Goal: Task Accomplishment & Management: Manage account settings

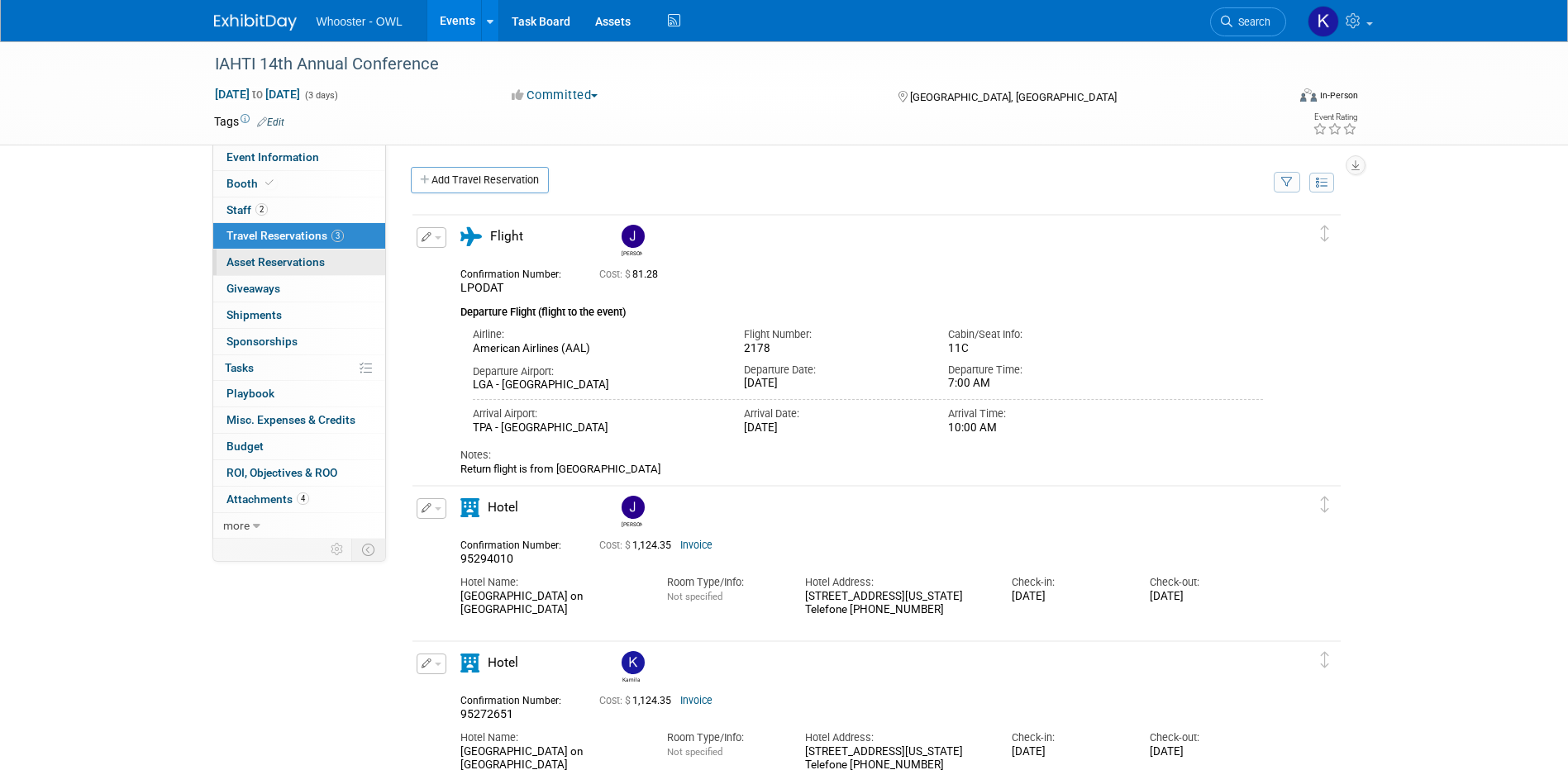
click at [299, 256] on span "Asset Reservations 0" at bounding box center [275, 261] width 98 height 13
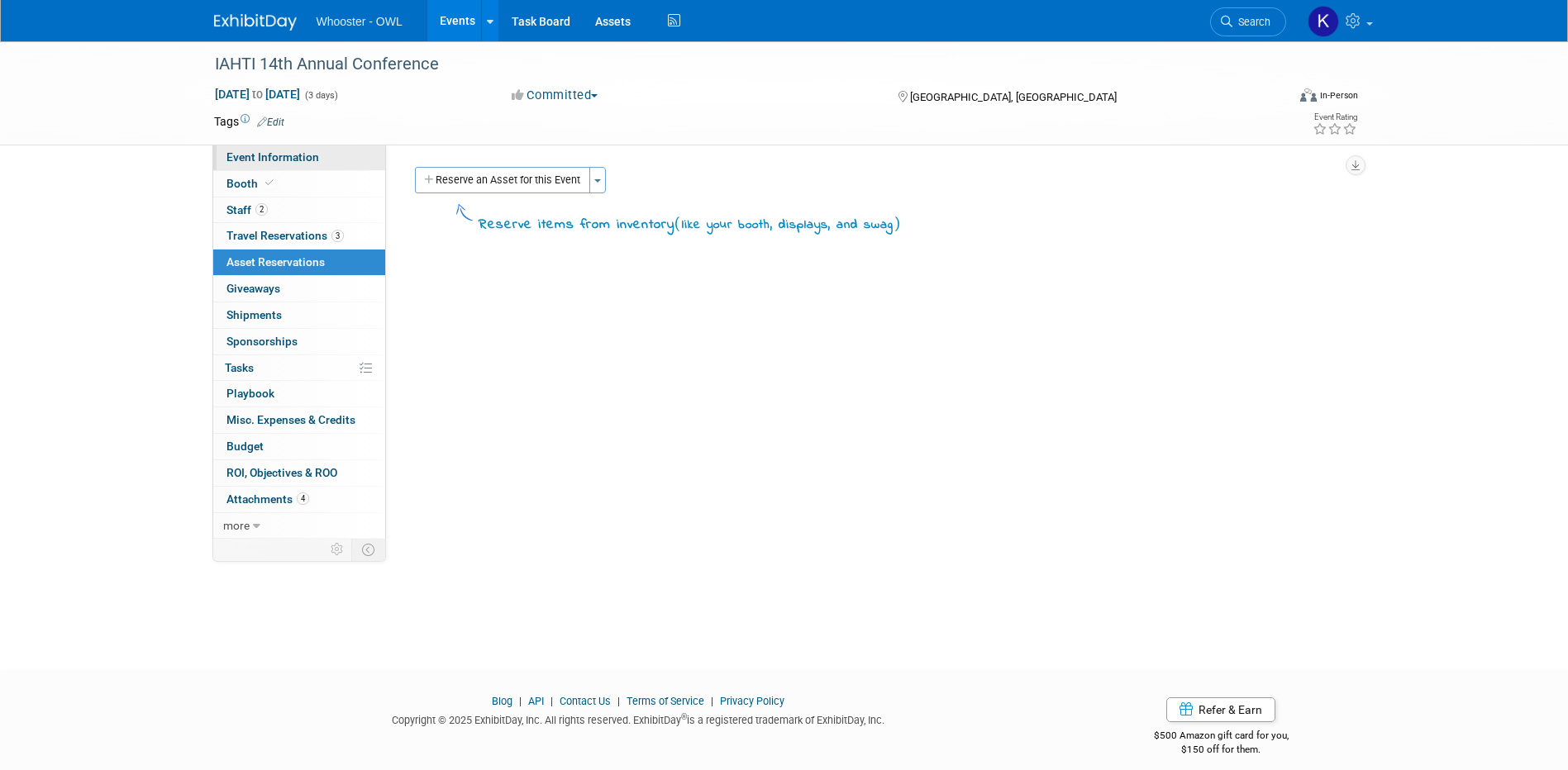
click at [284, 149] on link "Event Information" at bounding box center [299, 158] width 172 height 26
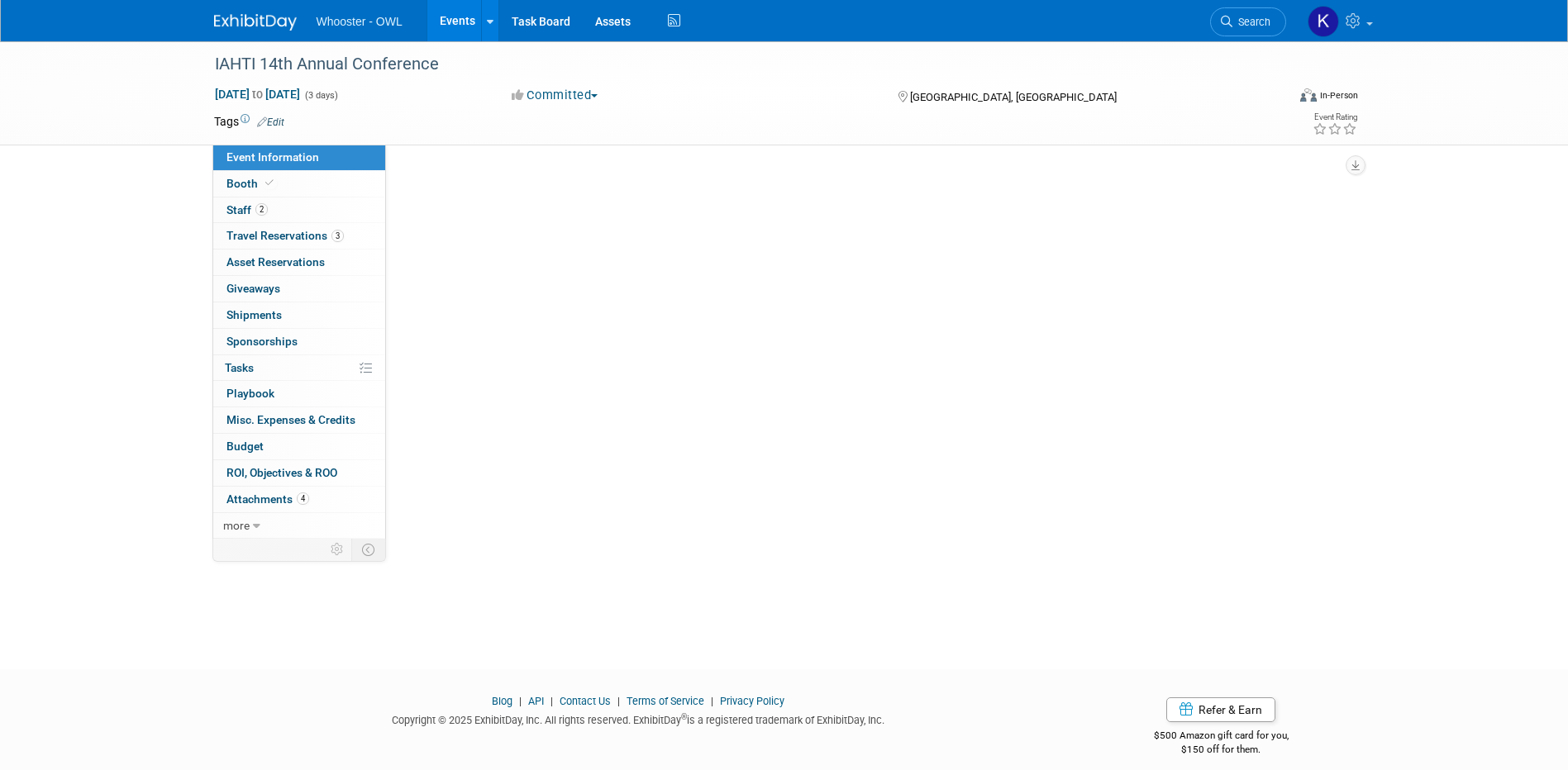
select select "Both"
select select "Law Enforcement - Government"
select select "Trade Show - Exhibit"
select select "Yes"
select select "Kamila Castaneda"
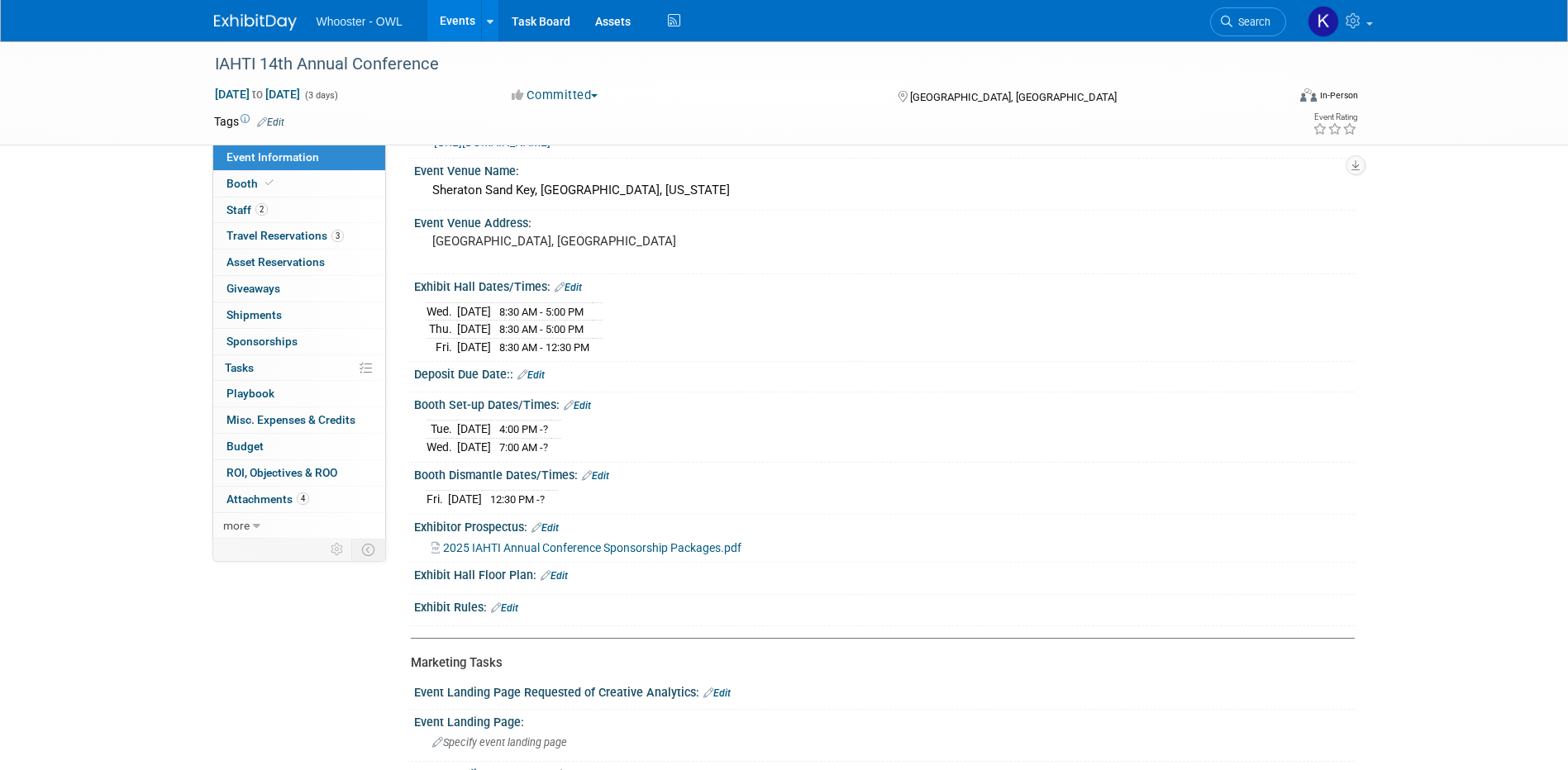
scroll to position [413, 0]
click at [455, 20] on link "Events" at bounding box center [458, 21] width 61 height 42
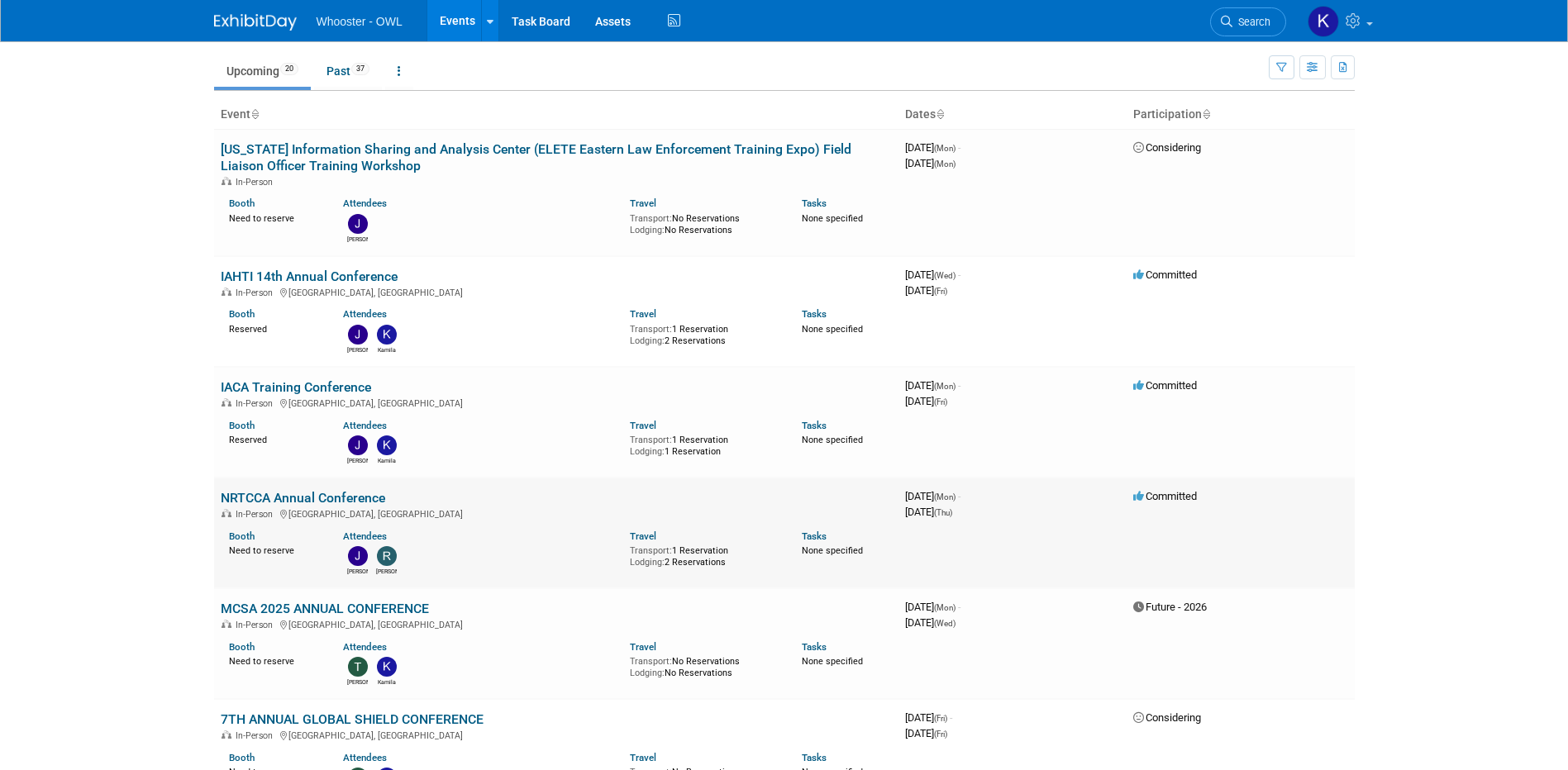
scroll to position [166, 0]
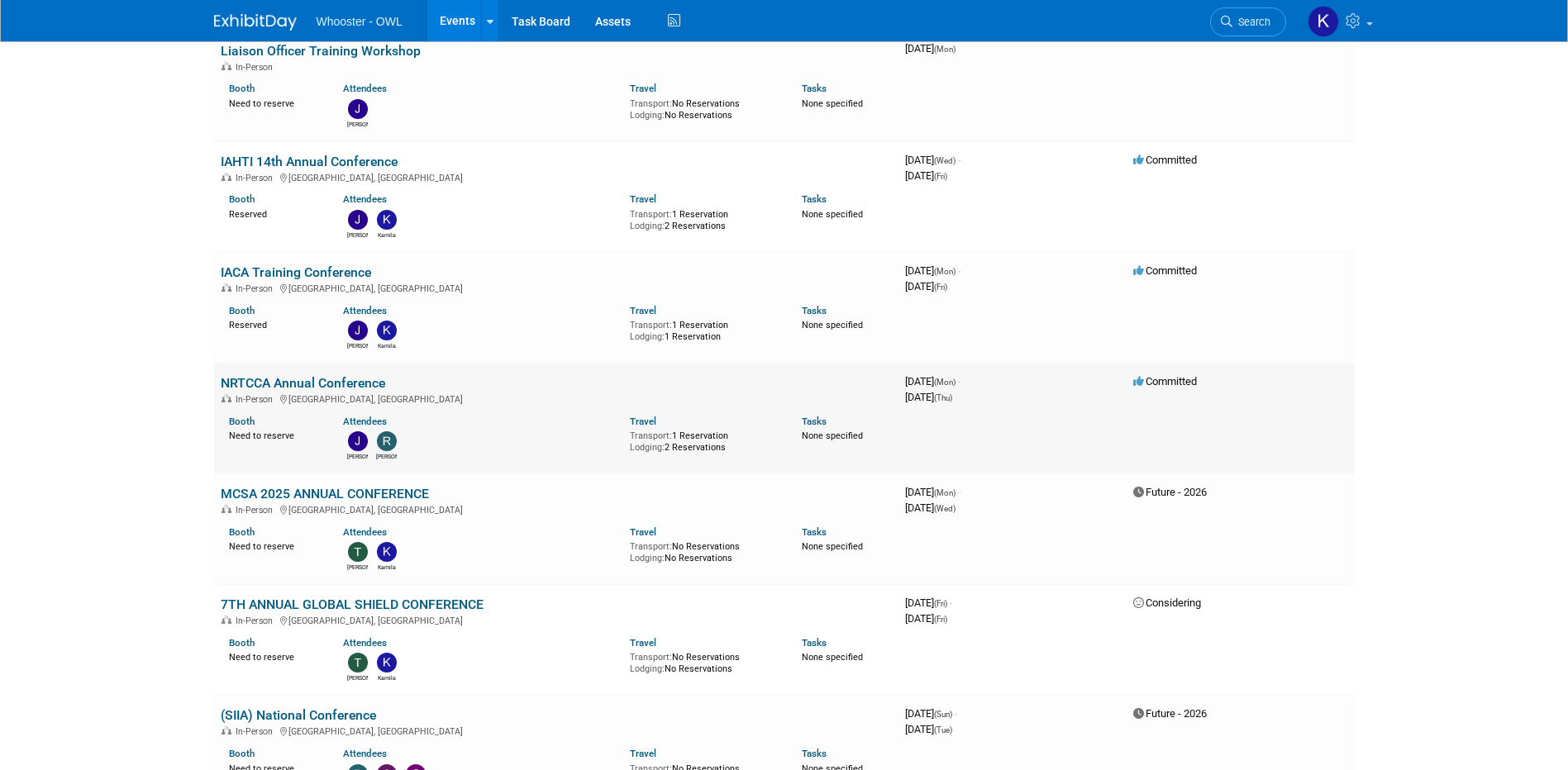
click at [302, 381] on link "NRTCCA Annual Conference" at bounding box center [303, 383] width 165 height 16
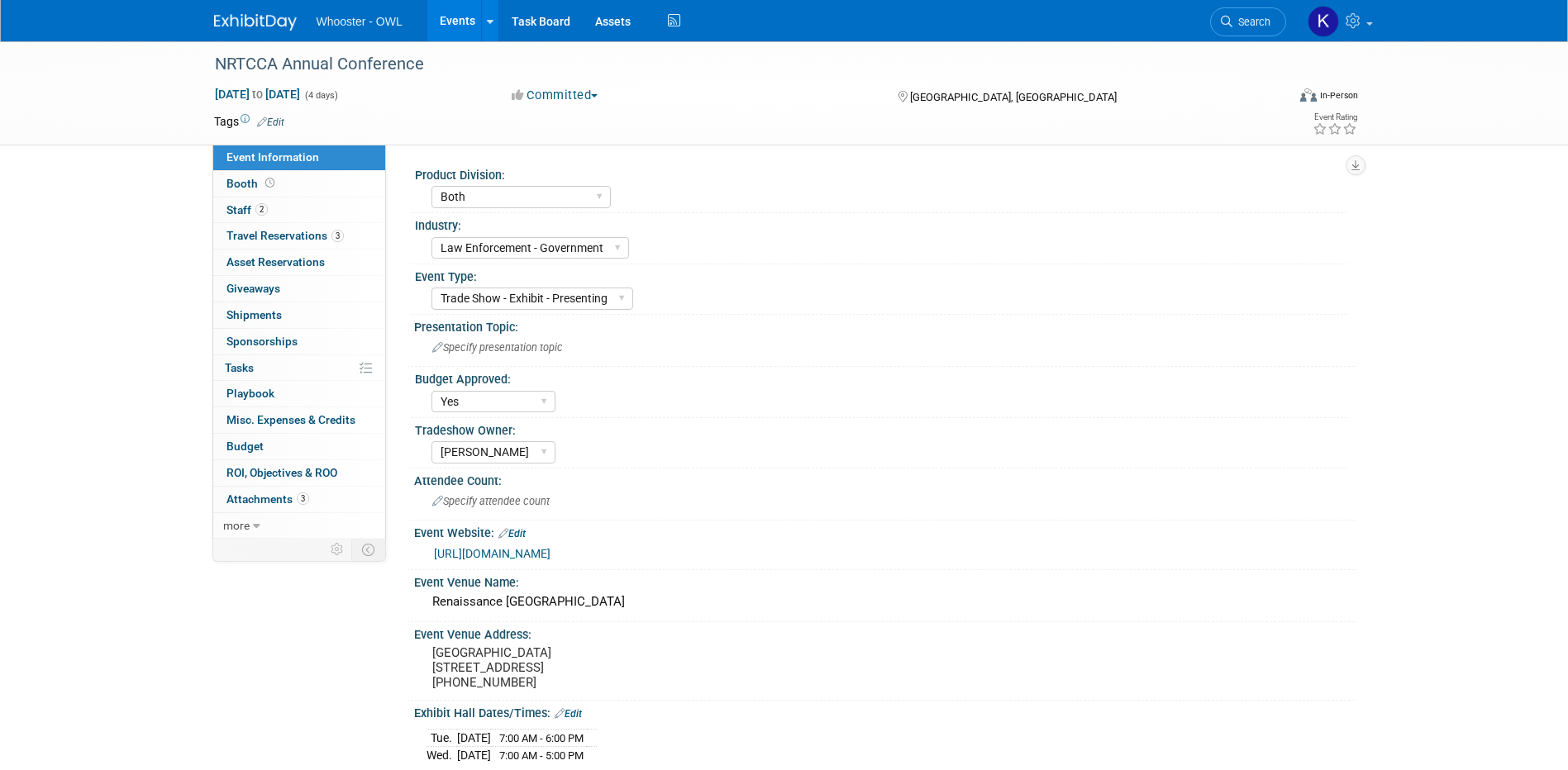
select select "Both"
select select "Law Enforcement - Government"
select select "Trade Show - Exhibit - Presenting"
select select "Yes"
select select "[PERSON_NAME]"
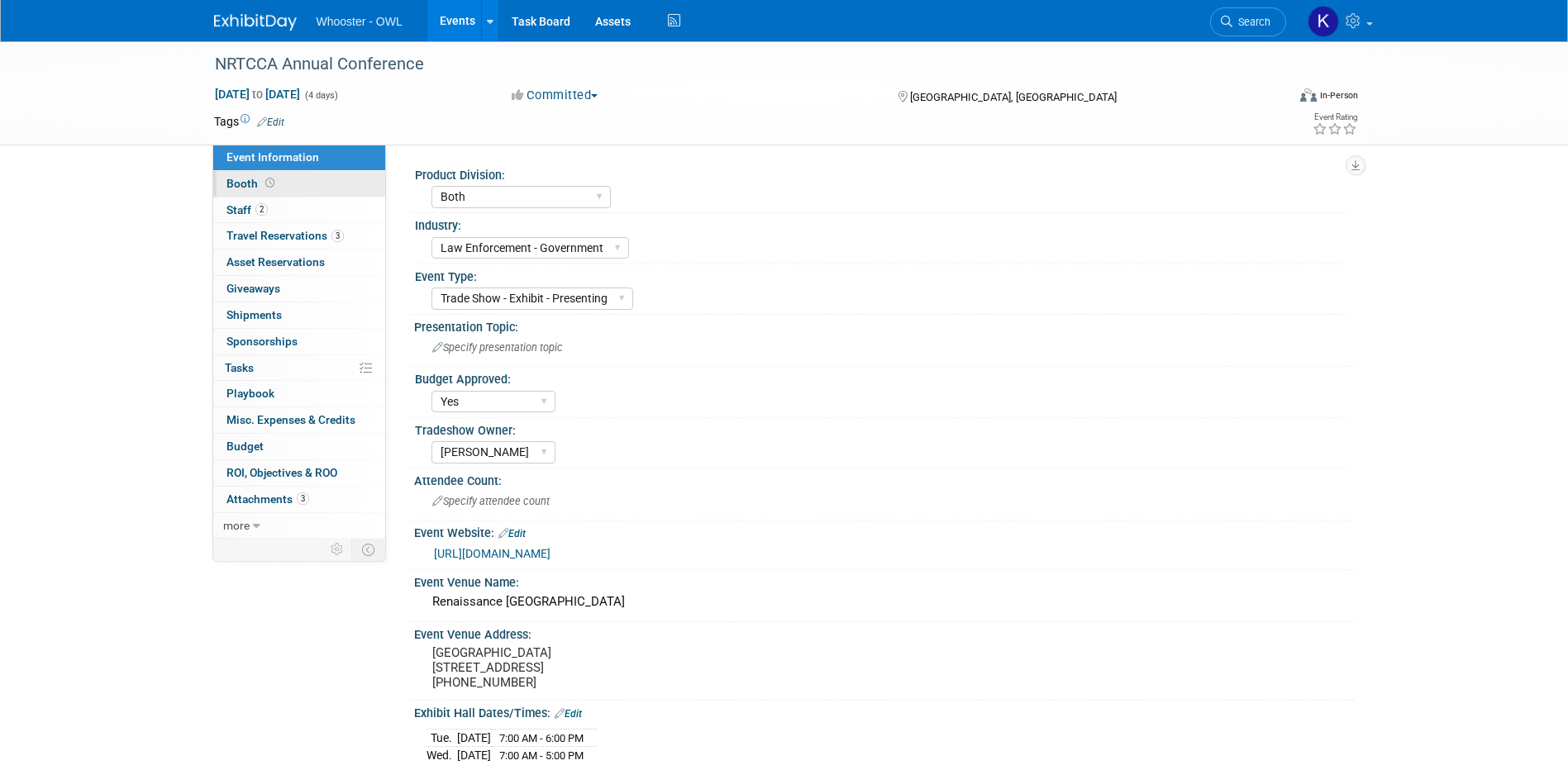
click at [301, 188] on link "Booth" at bounding box center [299, 184] width 172 height 26
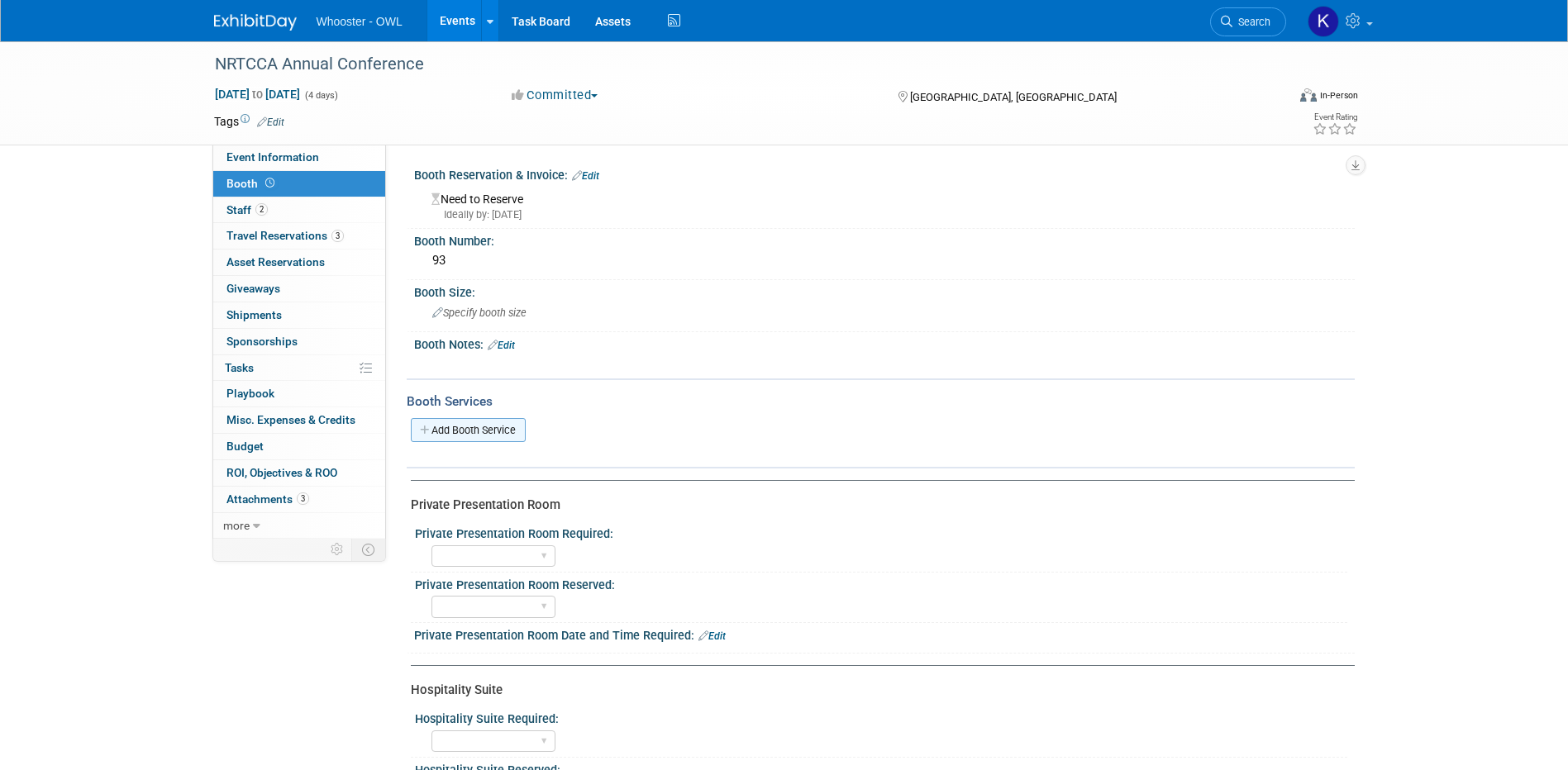
click at [510, 420] on link "Add Booth Service" at bounding box center [468, 430] width 114 height 24
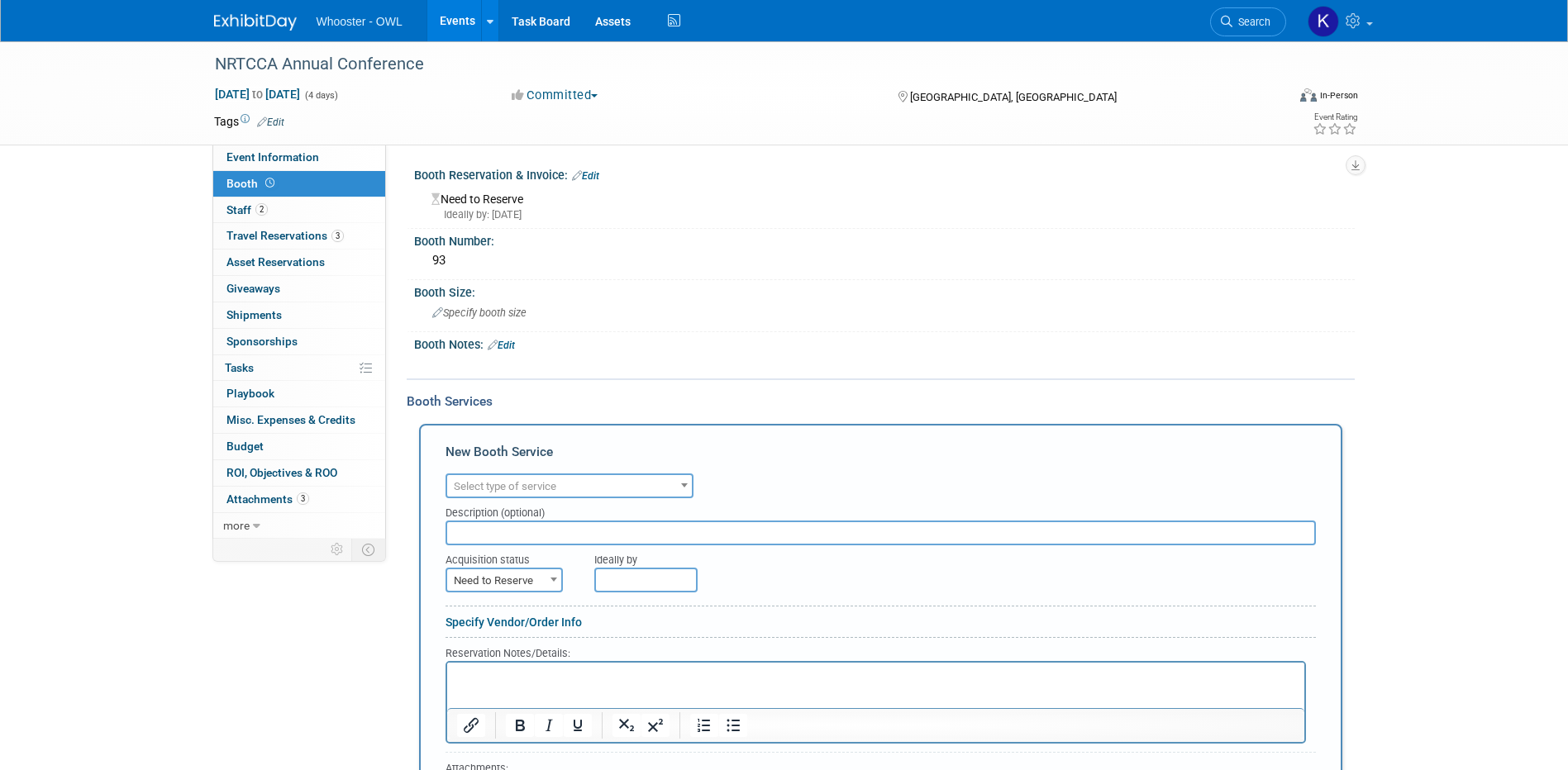
click at [530, 493] on span "Select type of service" at bounding box center [505, 486] width 102 height 12
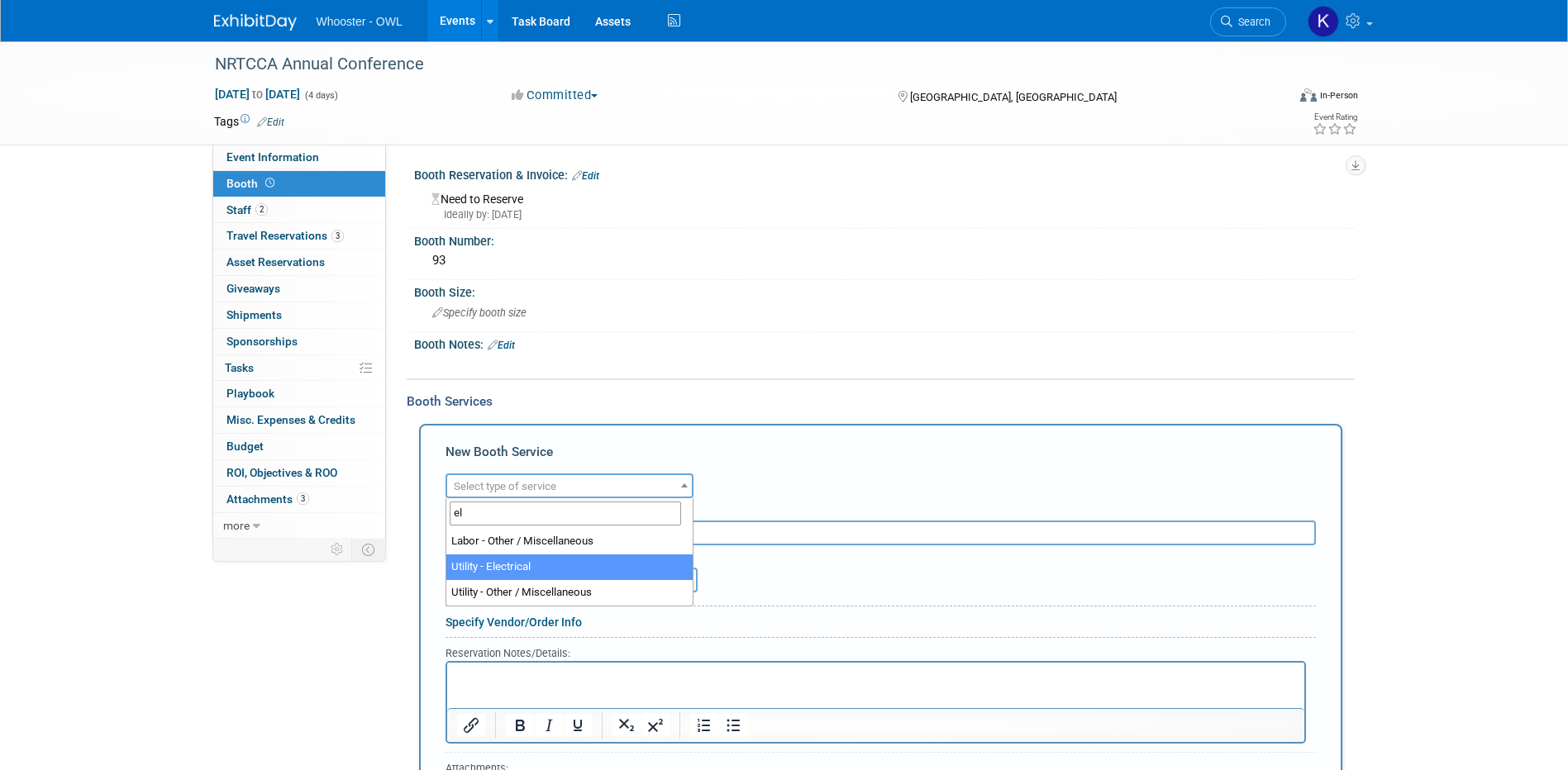
type input "el"
select select "8"
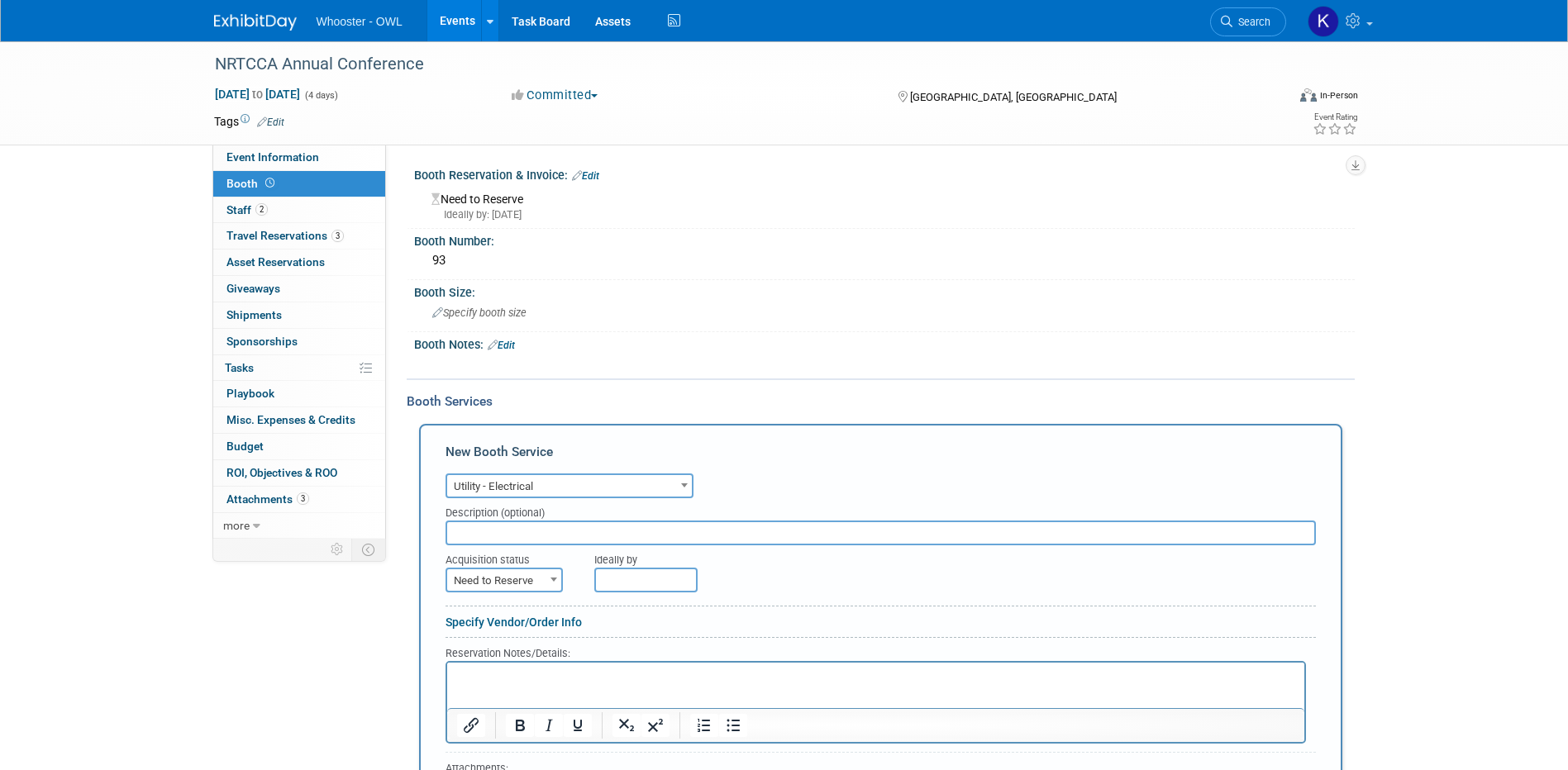
click at [531, 526] on input "text" at bounding box center [880, 532] width 870 height 25
type input "NRTCCA Encore Electrical"
click at [532, 570] on span "Need to Reserve" at bounding box center [505, 581] width 114 height 23
select select "2"
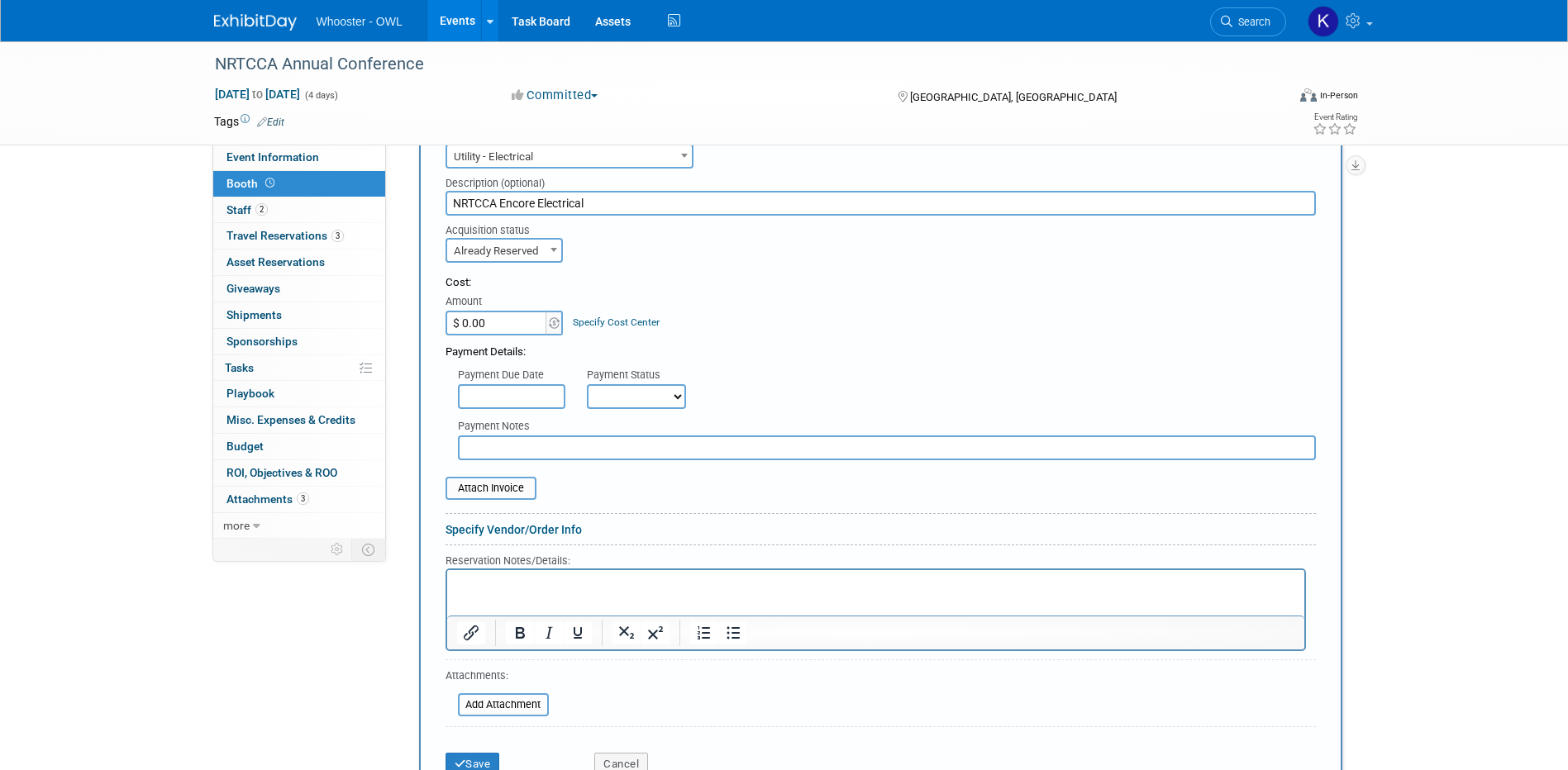
scroll to position [330, 0]
click at [521, 324] on input "$ 0.00" at bounding box center [497, 322] width 103 height 25
type input "$ 507.67"
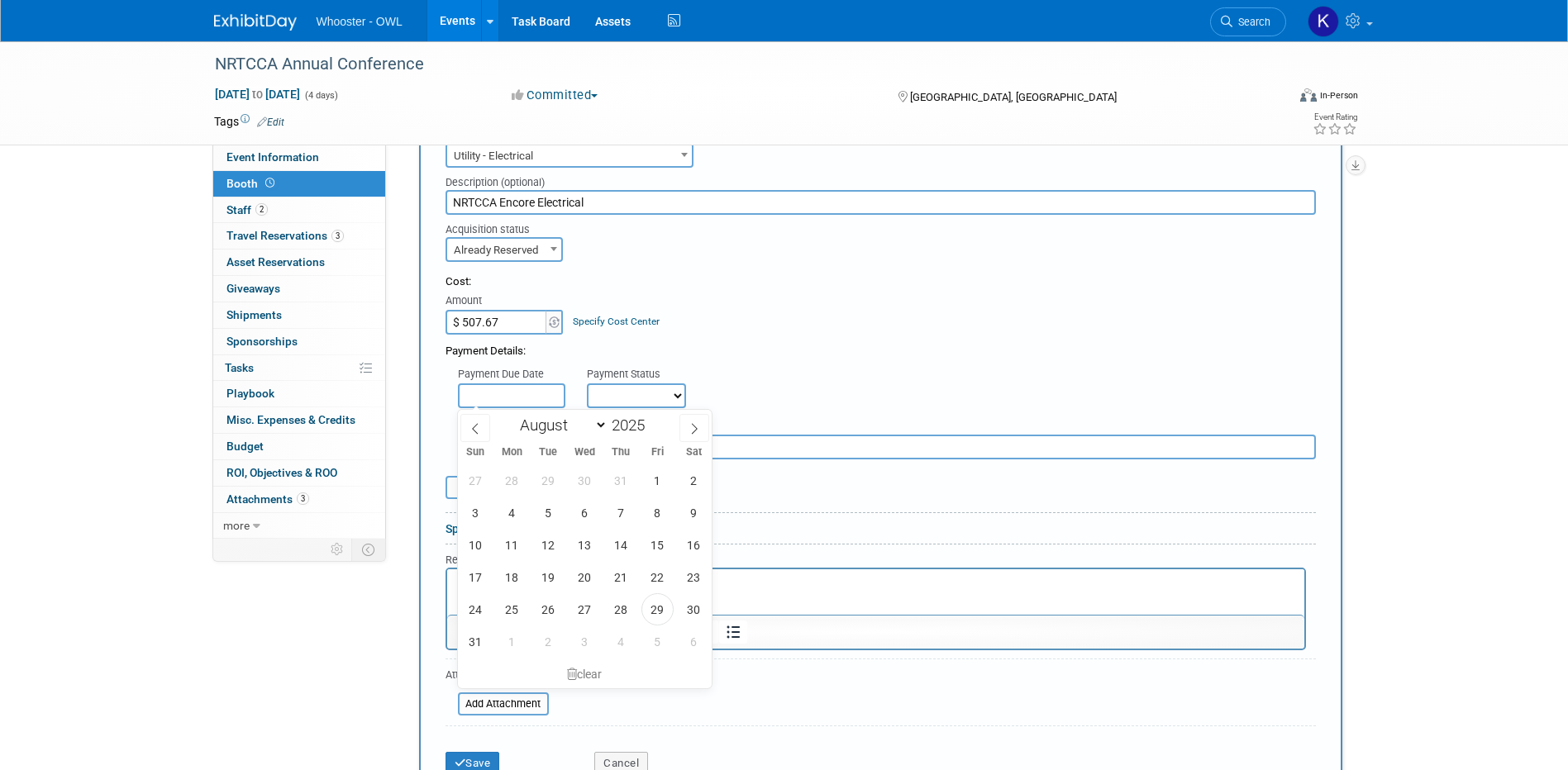
click at [519, 394] on input "text" at bounding box center [512, 395] width 108 height 25
click at [624, 398] on select "Not Paid Yet Partially Paid Paid in Full" at bounding box center [637, 395] width 99 height 25
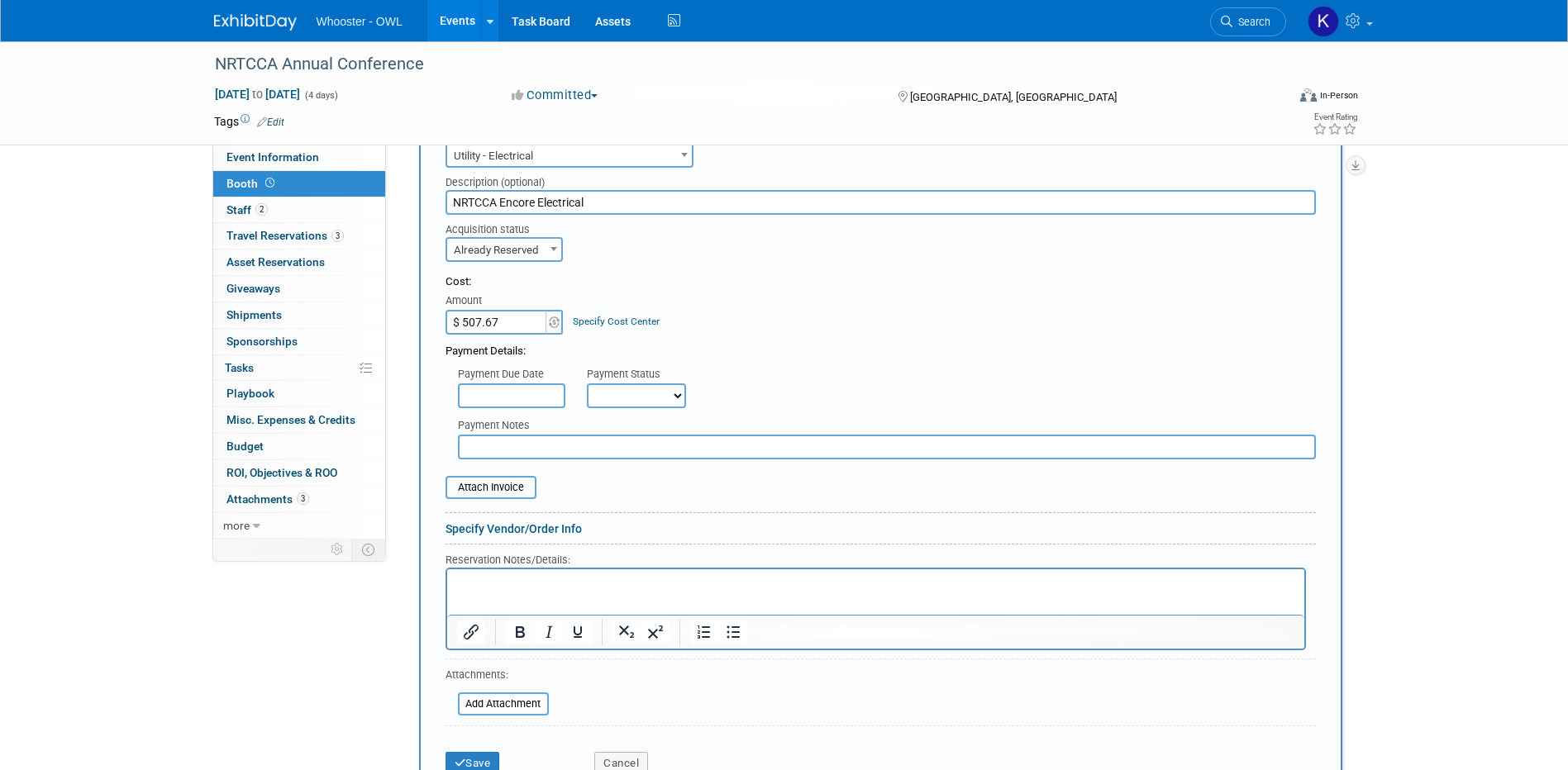
select select "1"
click at [587, 383] on select "Not Paid Yet Partially Paid Paid in Full" at bounding box center [637, 395] width 99 height 25
click at [526, 401] on body "Whooster - OWL Events Add Event Bulk Upload Events Shareable Event Boards Recen…" at bounding box center [784, 55] width 1568 height 770
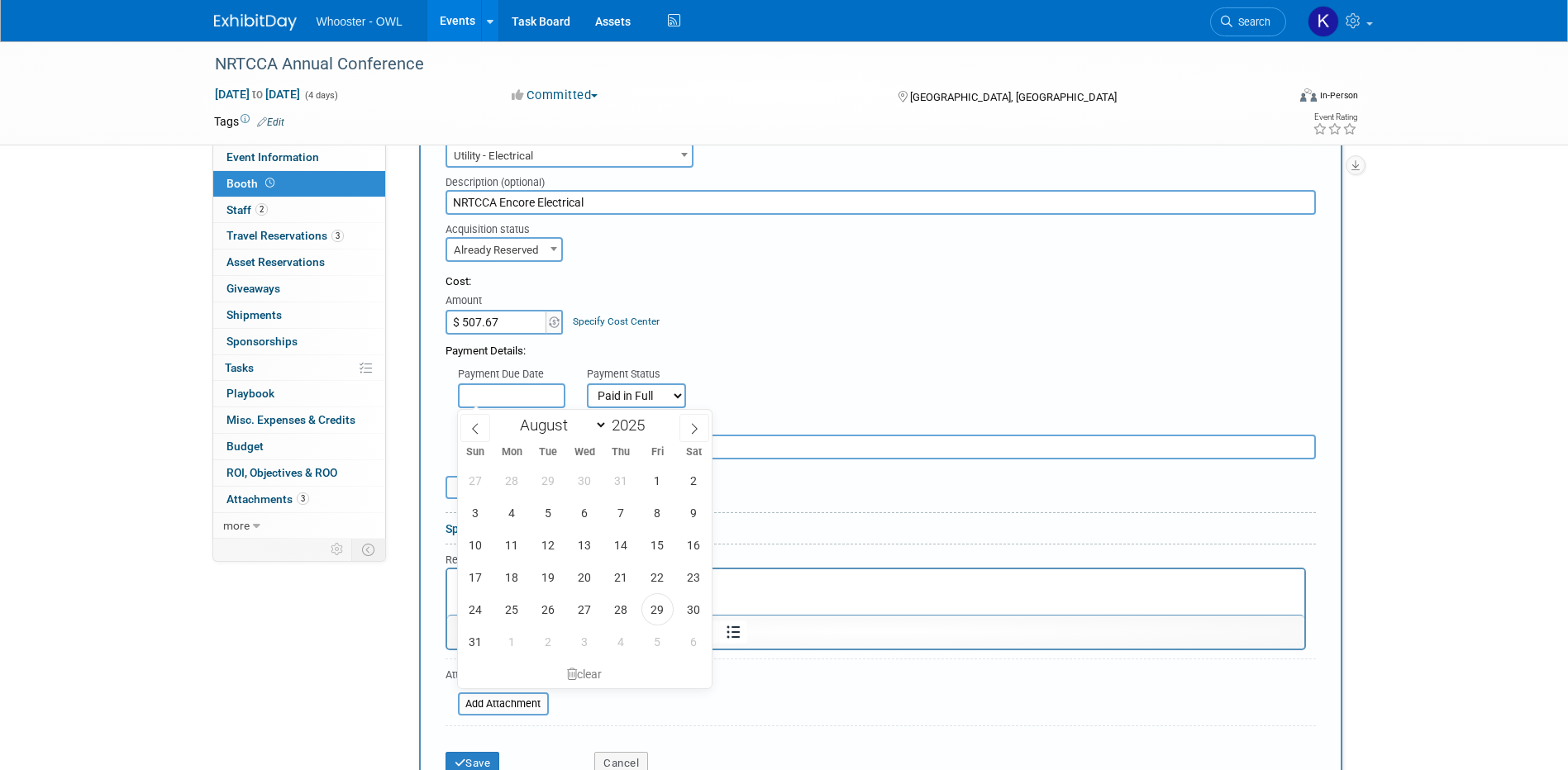
click at [683, 357] on div "Payment Details:" at bounding box center [880, 347] width 870 height 25
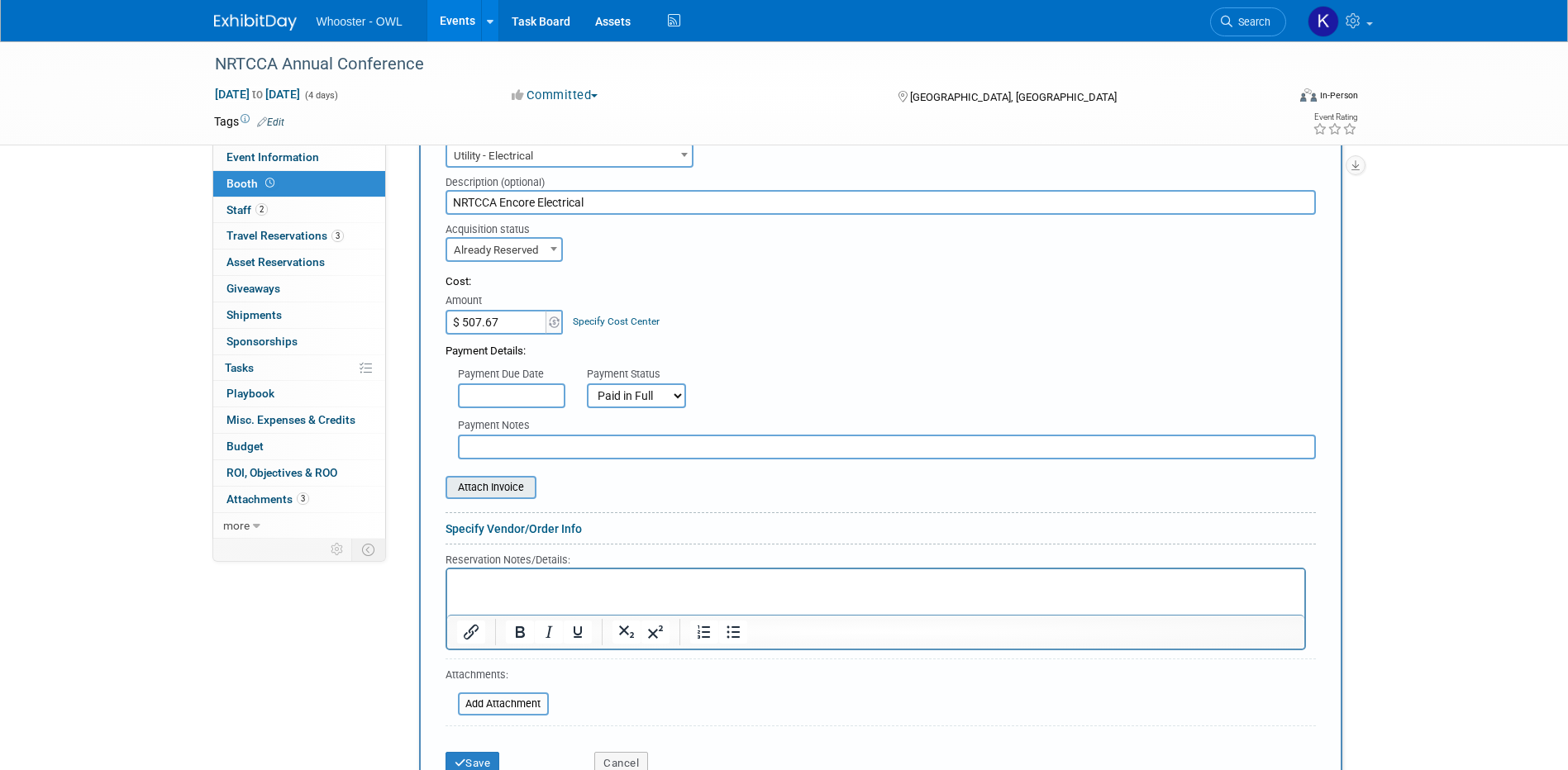
click at [525, 477] on div "Attach Invoice" at bounding box center [491, 487] width 91 height 23
click at [515, 491] on input "file" at bounding box center [436, 487] width 197 height 20
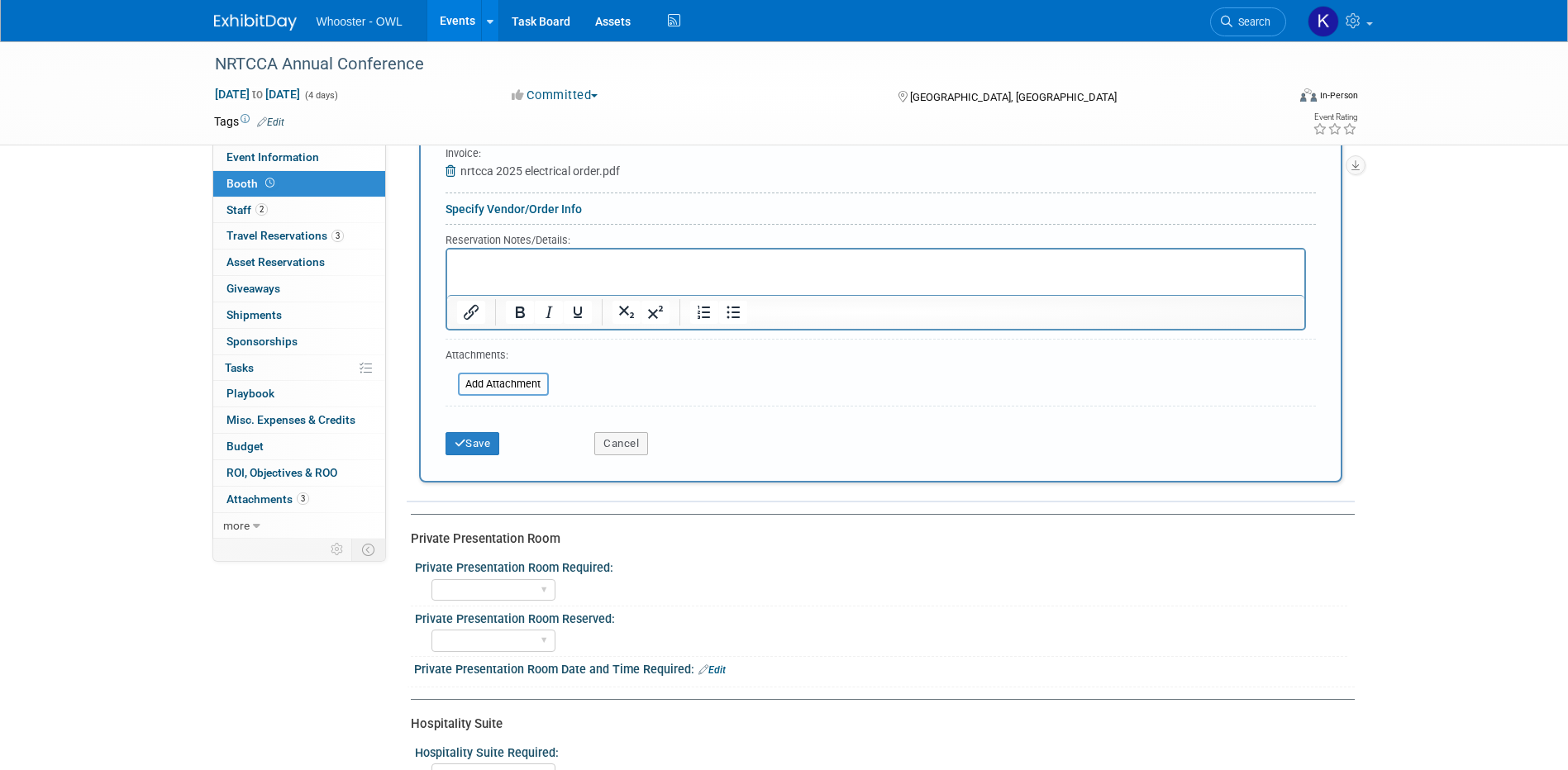
scroll to position [661, 0]
click at [485, 444] on button "Save" at bounding box center [473, 442] width 55 height 23
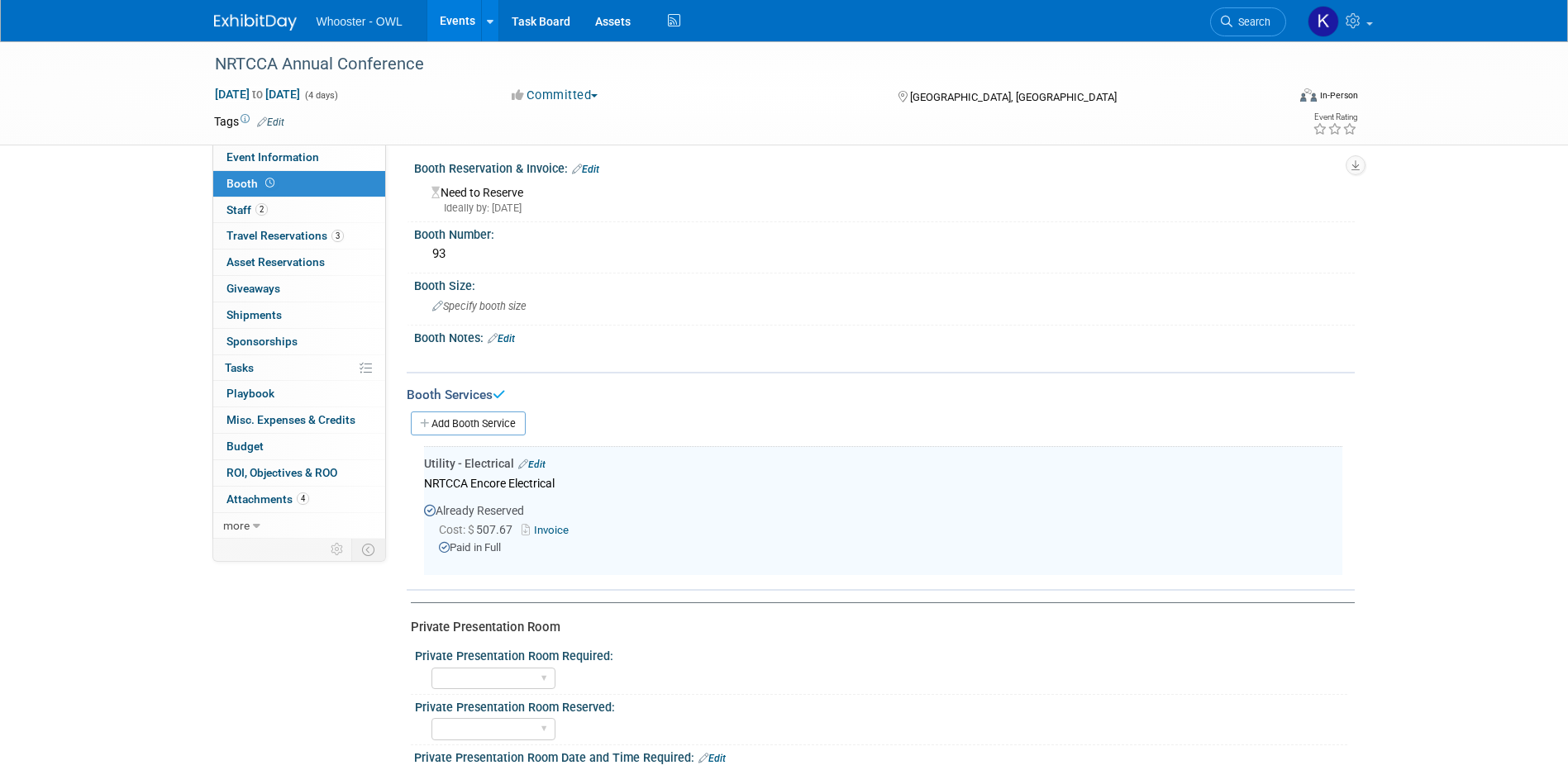
scroll to position [0, 0]
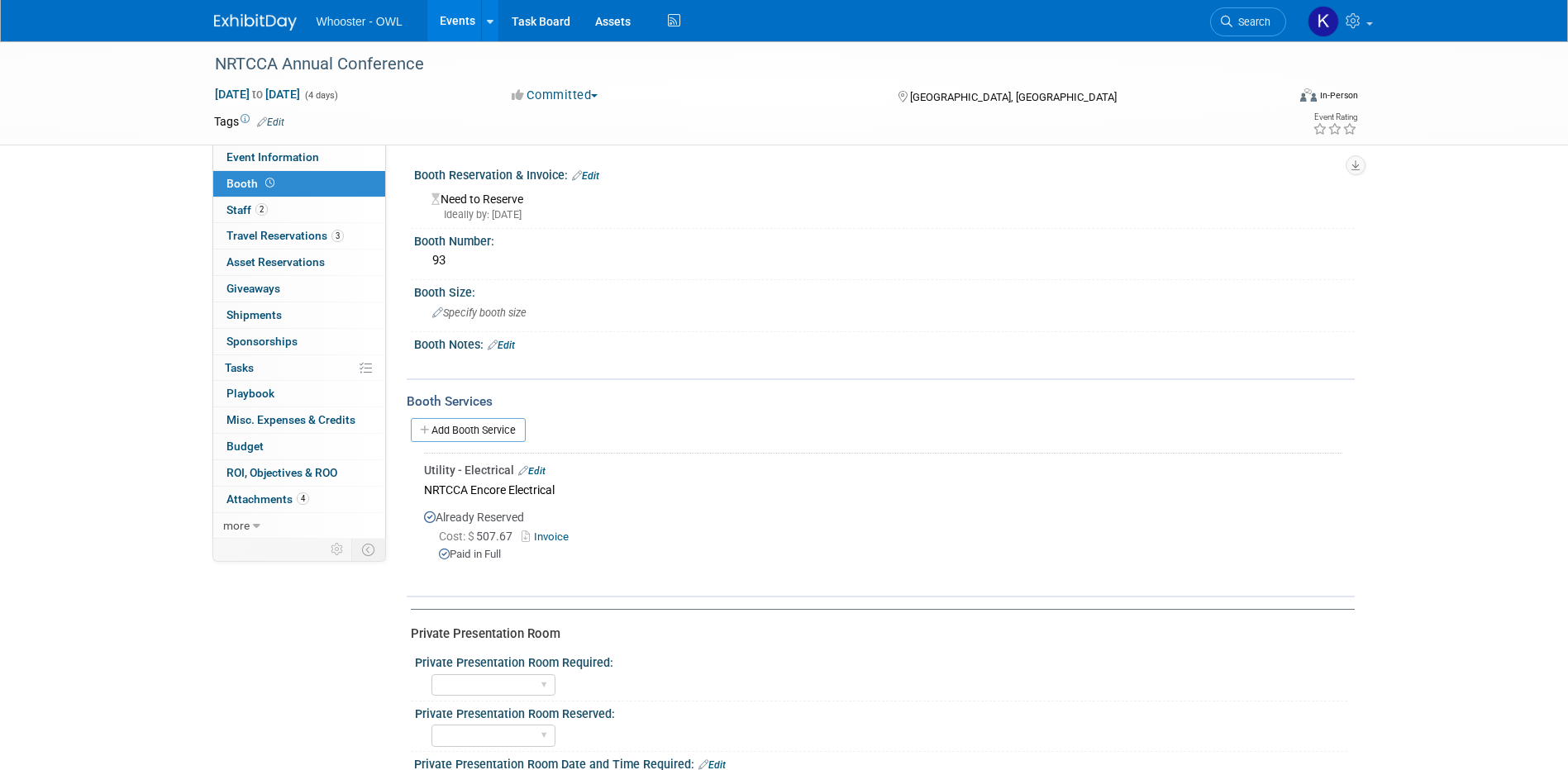
click at [429, 15] on link "Events" at bounding box center [458, 21] width 61 height 42
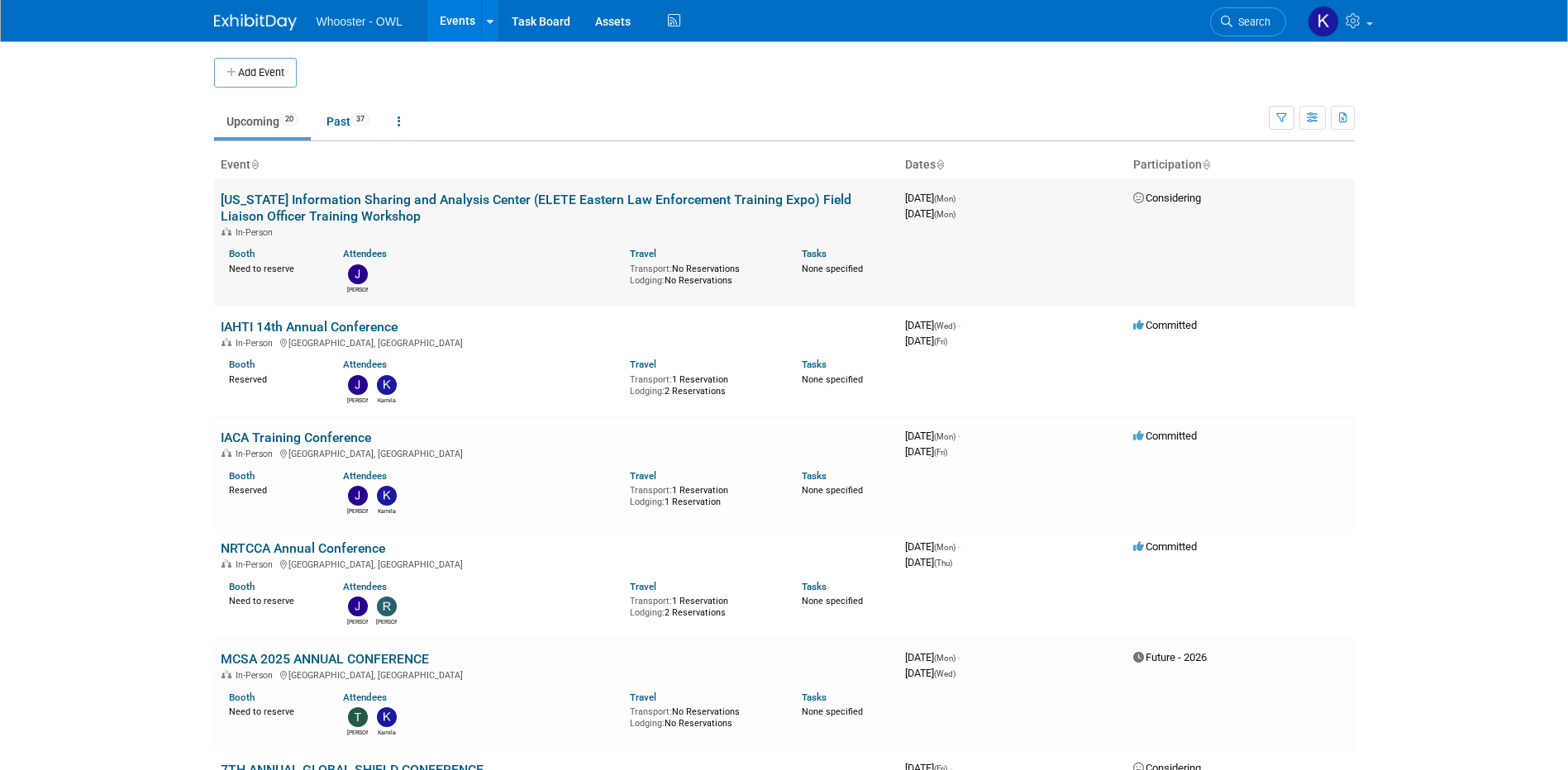
click at [600, 198] on link "North Carolina Information Sharing and Analysis Center (ELETE Eastern Law Enfor…" at bounding box center [535, 207] width 630 height 32
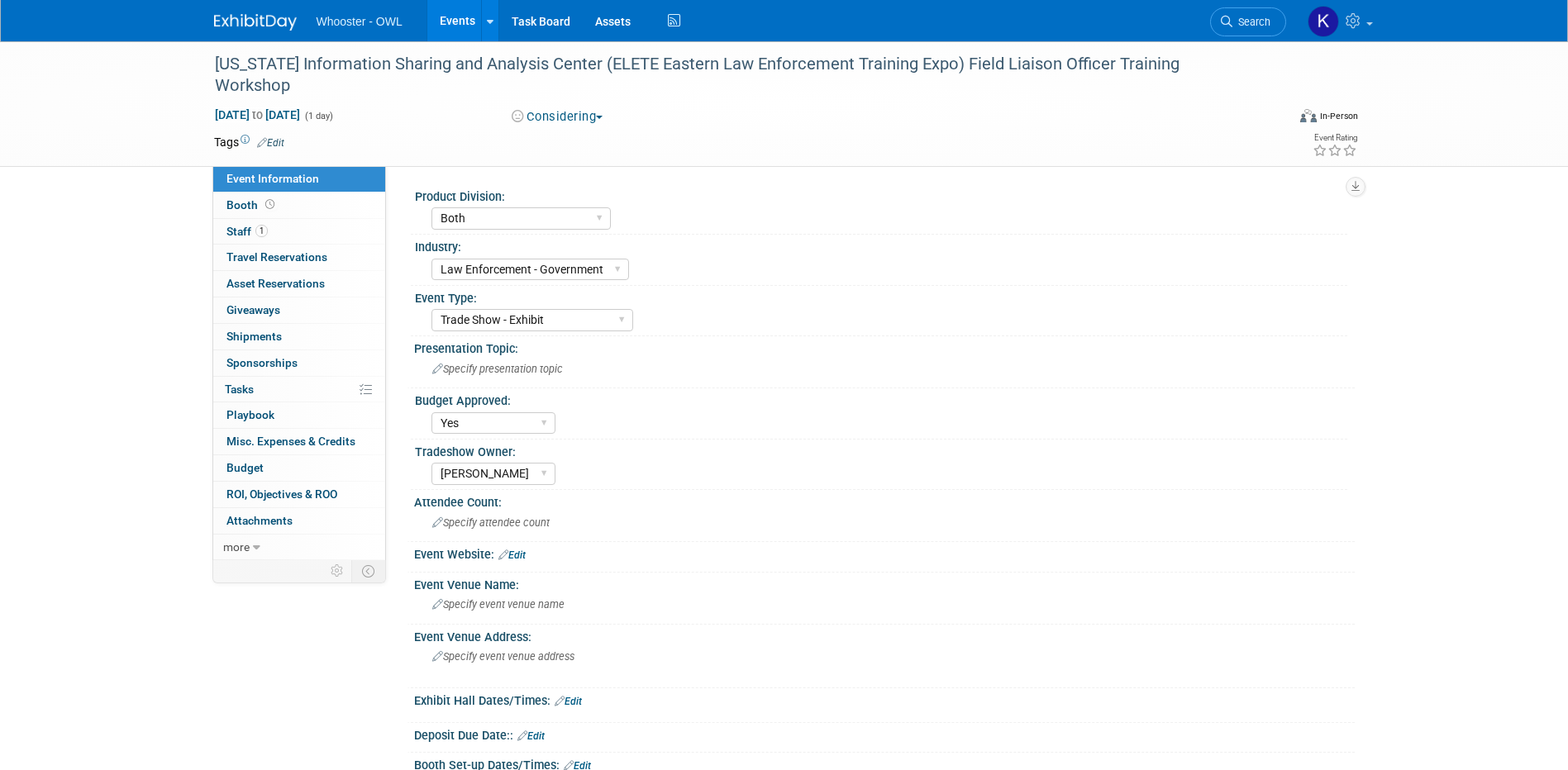
select select "Both"
select select "Law Enforcement - Government"
select select "Trade Show - Exhibit"
select select "Yes"
select select "Kamila Castaneda"
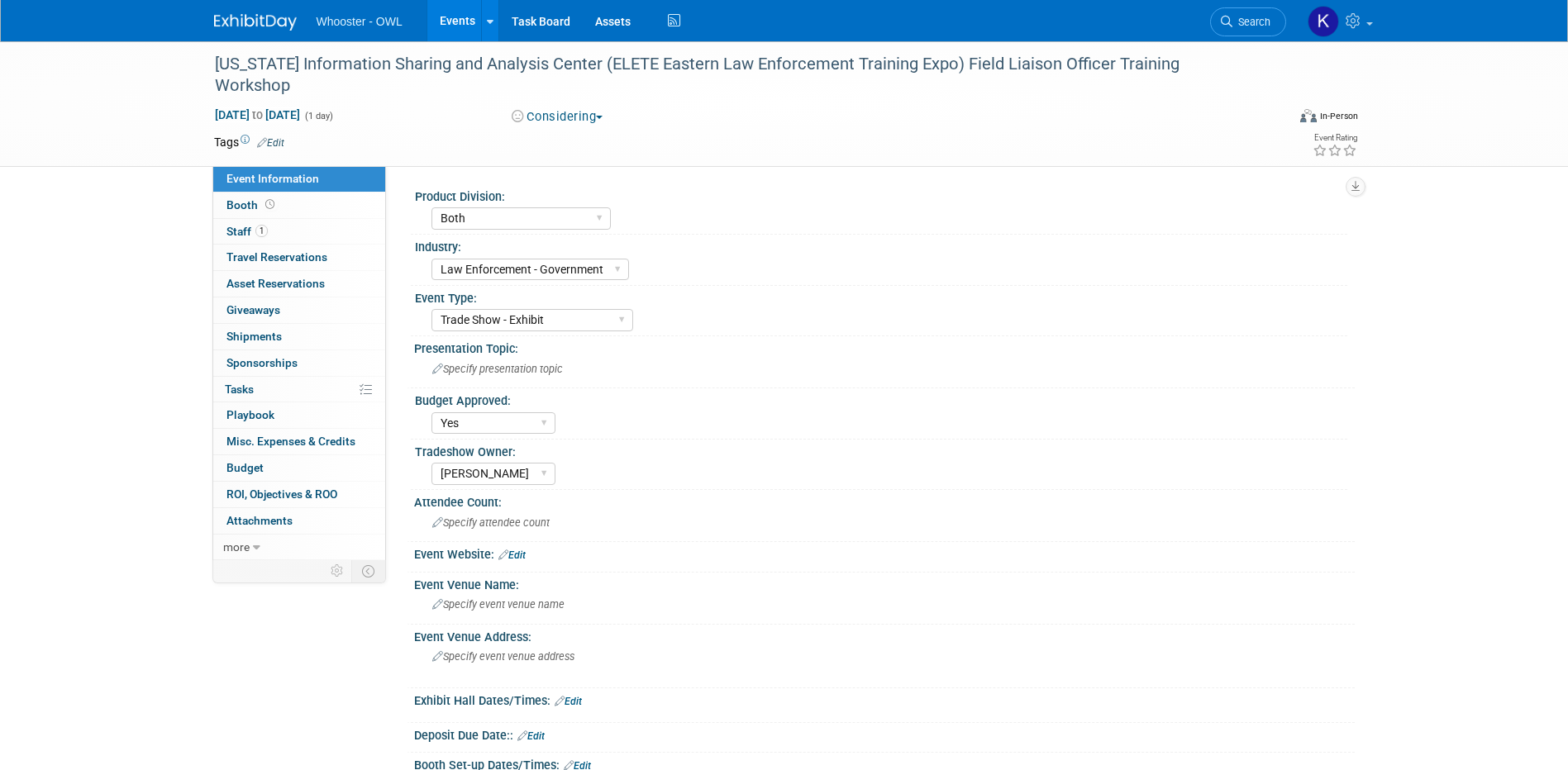
click at [557, 108] on button "Considering" at bounding box center [557, 117] width 103 height 17
click at [590, 207] on link "Future - 2026" at bounding box center [572, 213] width 131 height 23
click at [450, 10] on link "Events" at bounding box center [458, 21] width 61 height 42
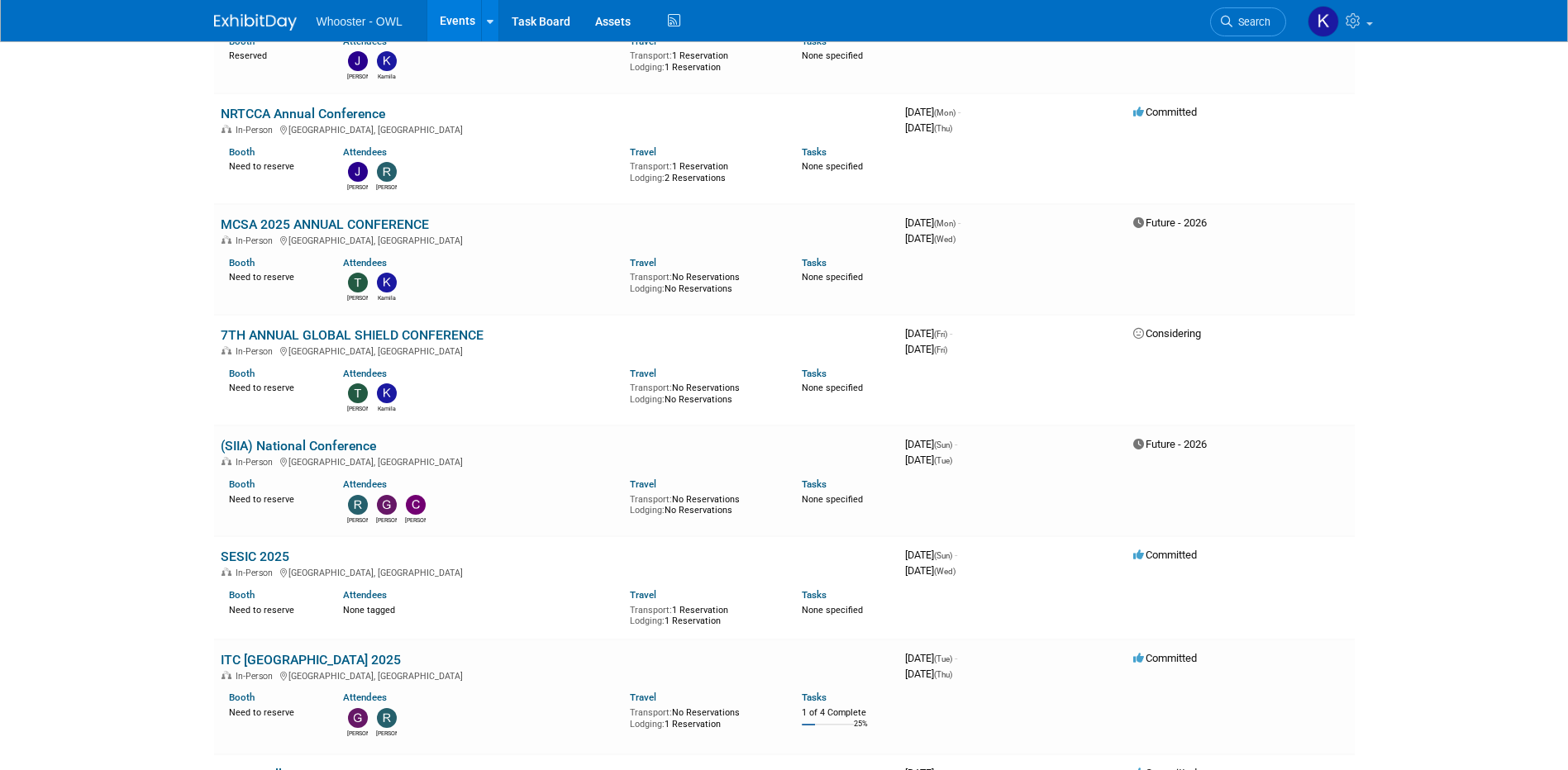
scroll to position [496, 0]
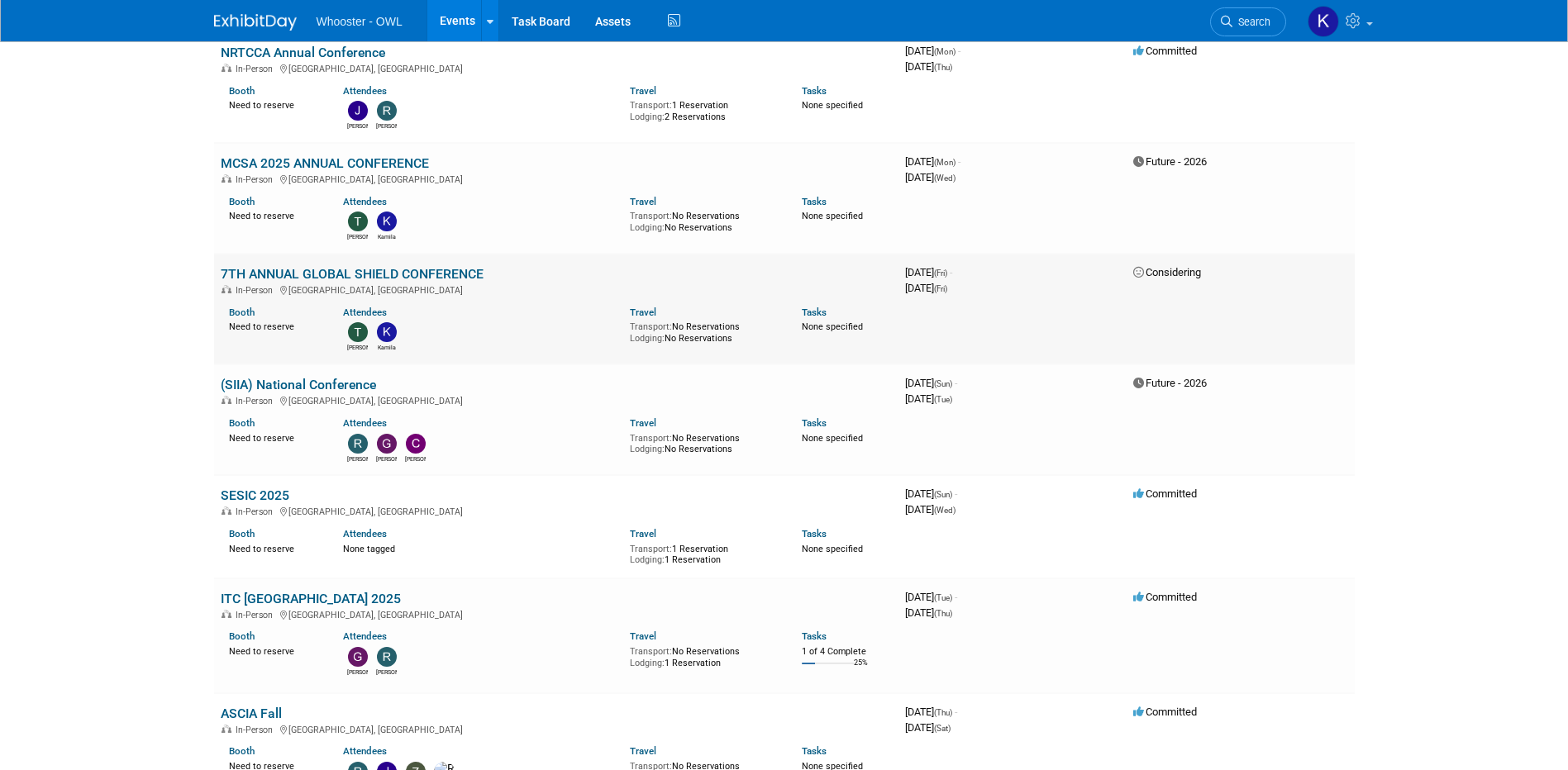
click at [448, 271] on link "7TH ANNUAL GLOBAL SHIELD CONFERENCE" at bounding box center [351, 274] width 263 height 16
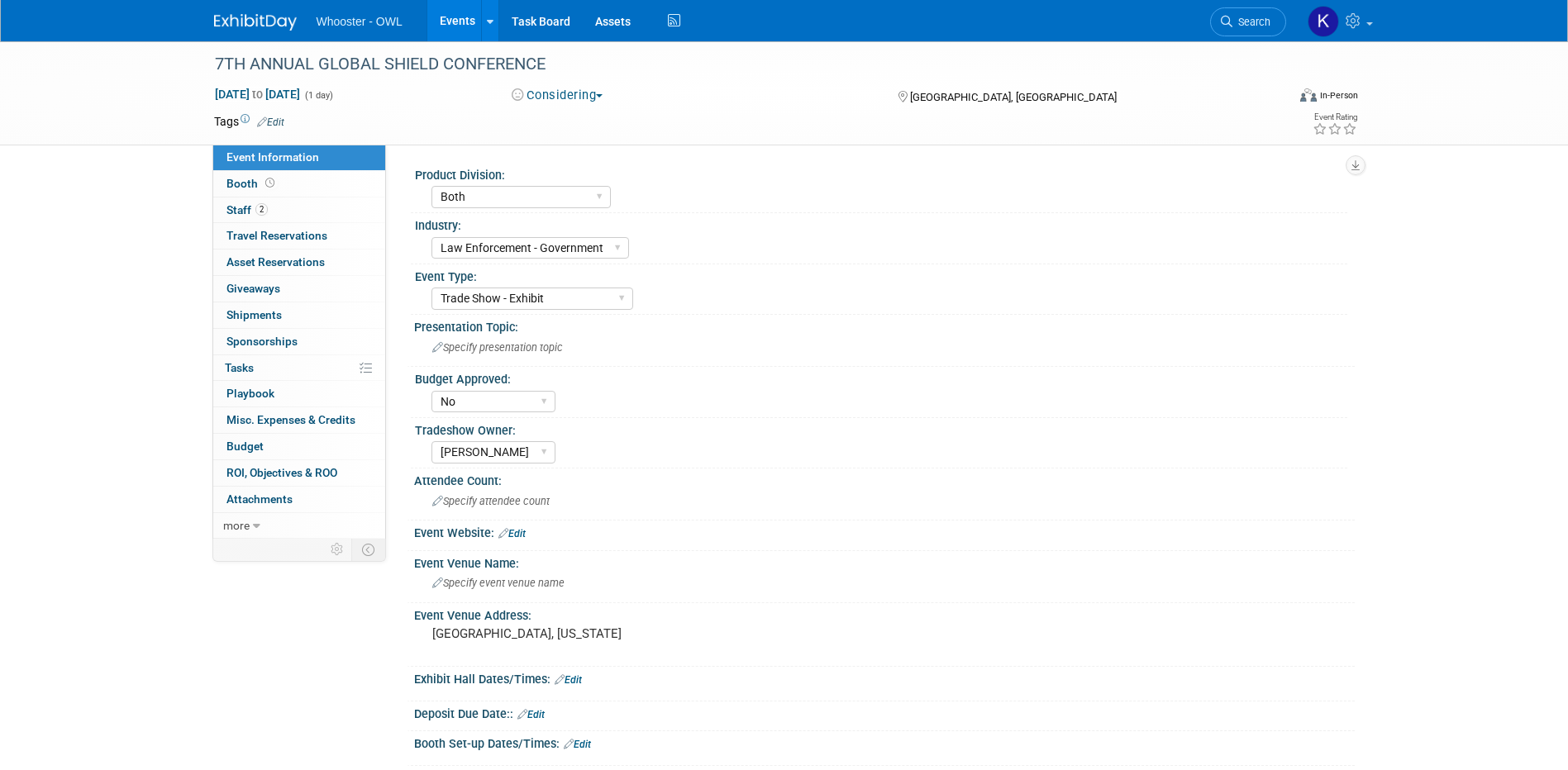
select select "Both"
select select "Law Enforcement - Government"
select select "Trade Show - Exhibit"
select select "No"
select select "Kamila Castaneda"
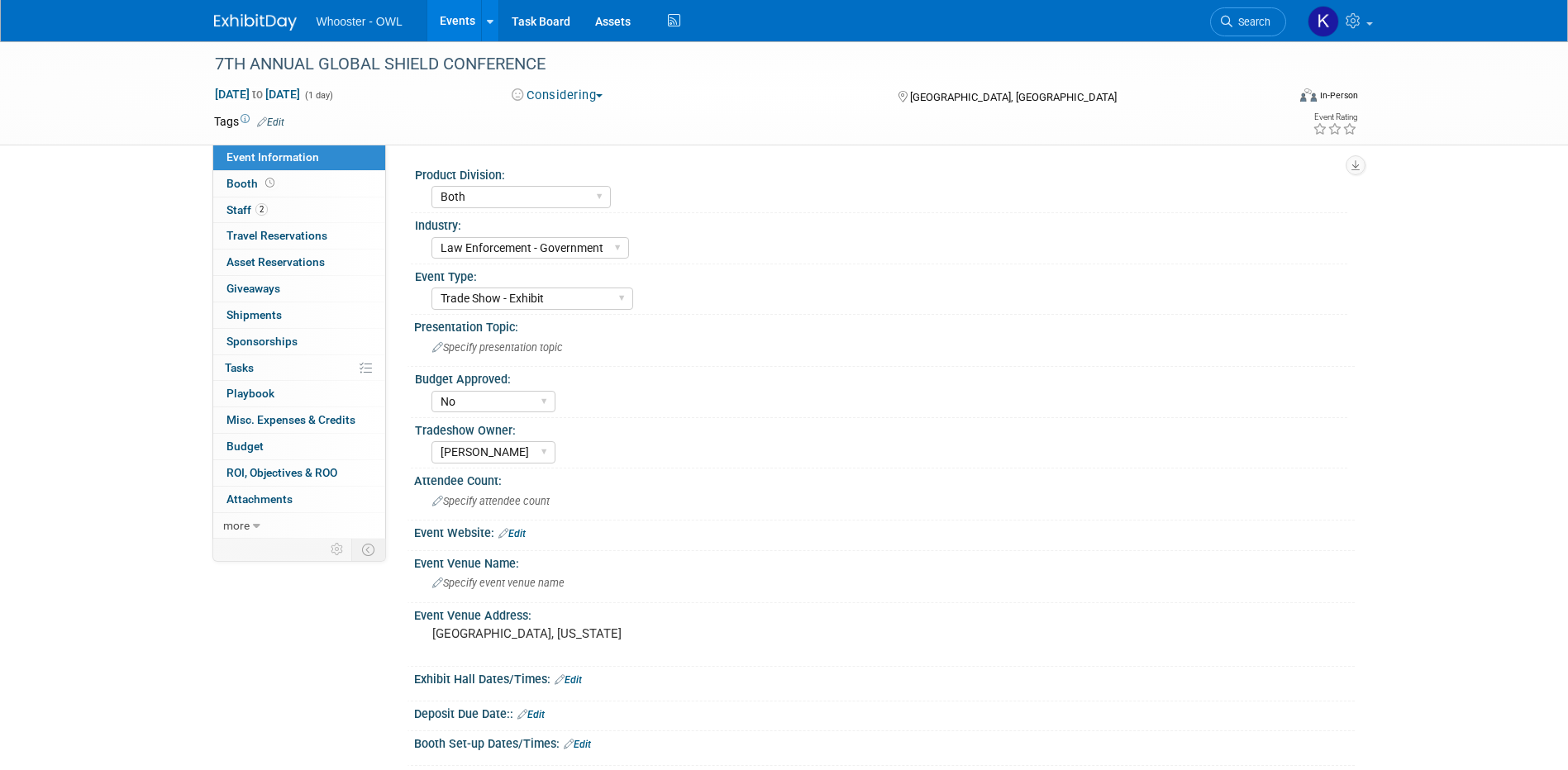
click at [551, 104] on div "Oct 3, 2025 to Oct 3, 2025 (1 day) Oct 3, 2025 to Oct 3, 2025 Considering Commi…" at bounding box center [787, 98] width 1169 height 25
click at [552, 100] on button "Considering" at bounding box center [557, 95] width 103 height 17
click at [580, 192] on link "Future - 2026" at bounding box center [572, 192] width 131 height 23
click at [456, 26] on link "Events" at bounding box center [458, 21] width 61 height 42
